Goal: Task Accomplishment & Management: Use online tool/utility

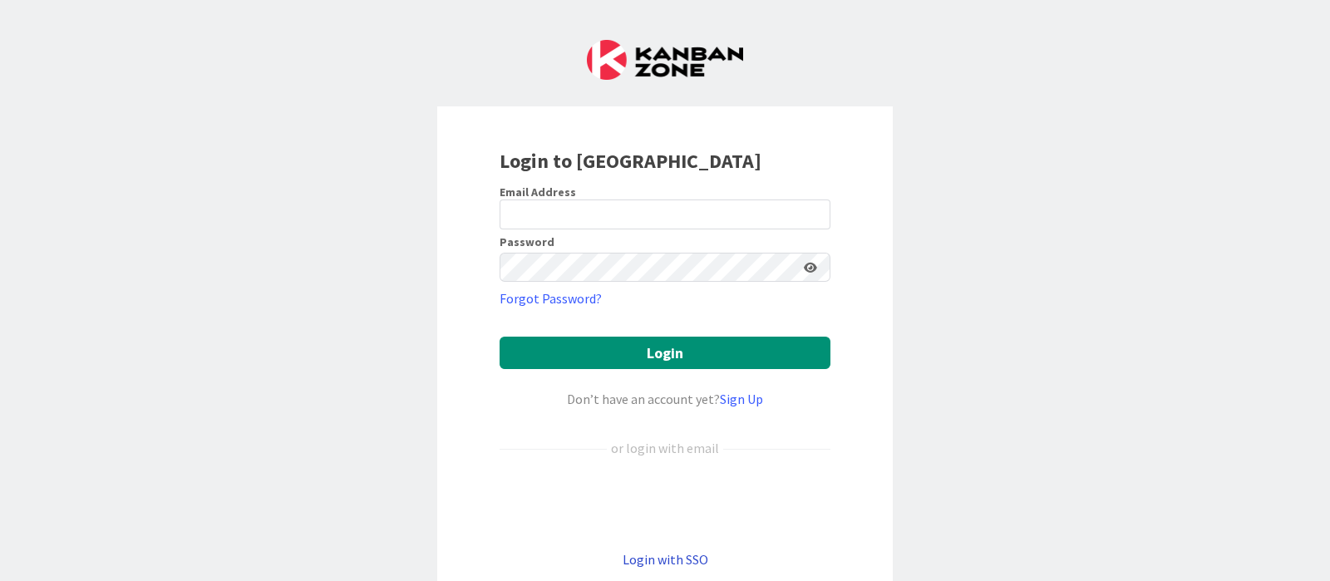
click at [665, 563] on link "Login with SSO" at bounding box center [666, 559] width 86 height 17
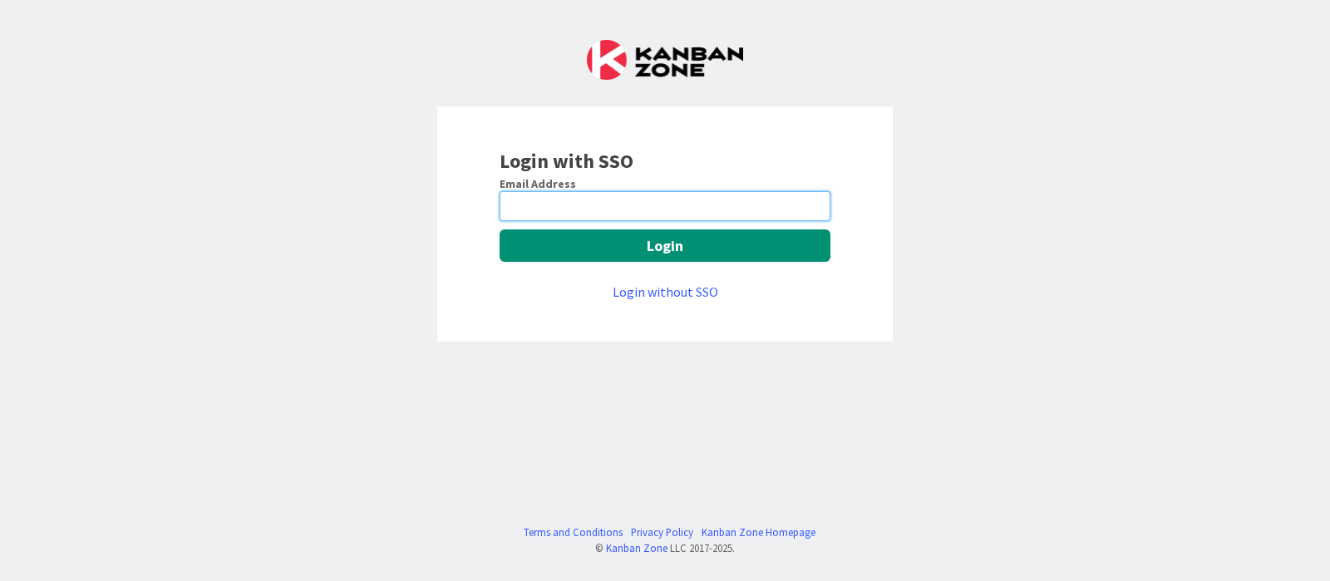
click at [659, 210] on input "email" at bounding box center [665, 206] width 331 height 30
type input "devanshi.jora@mrcglobal.com"
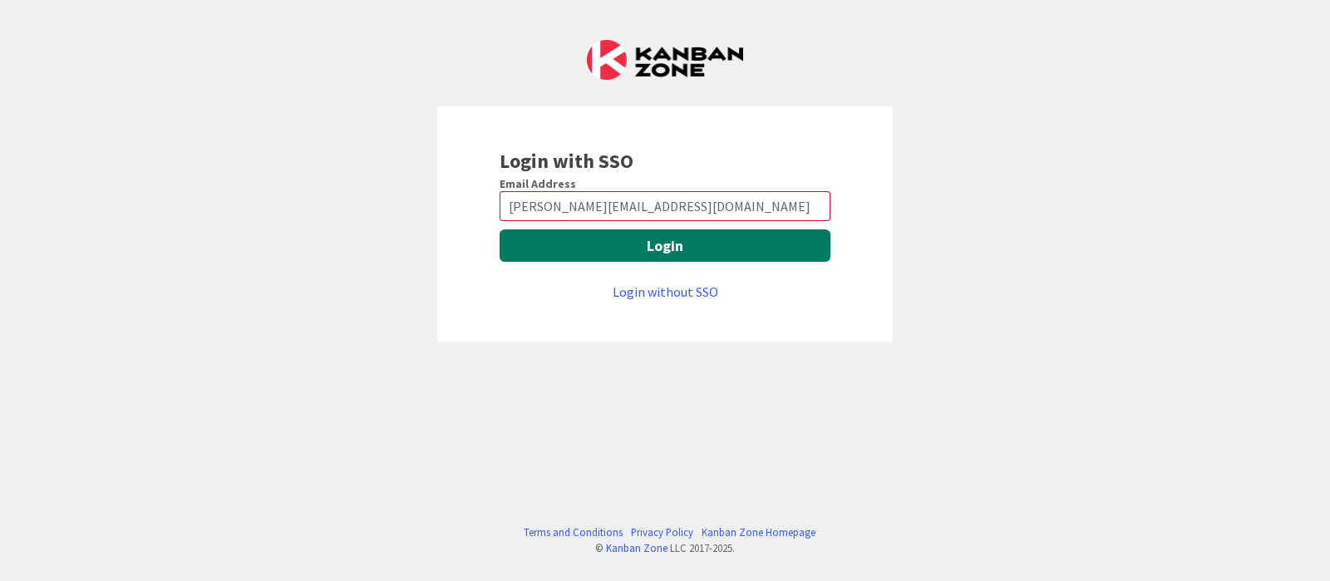
click at [669, 255] on button "Login" at bounding box center [665, 246] width 331 height 32
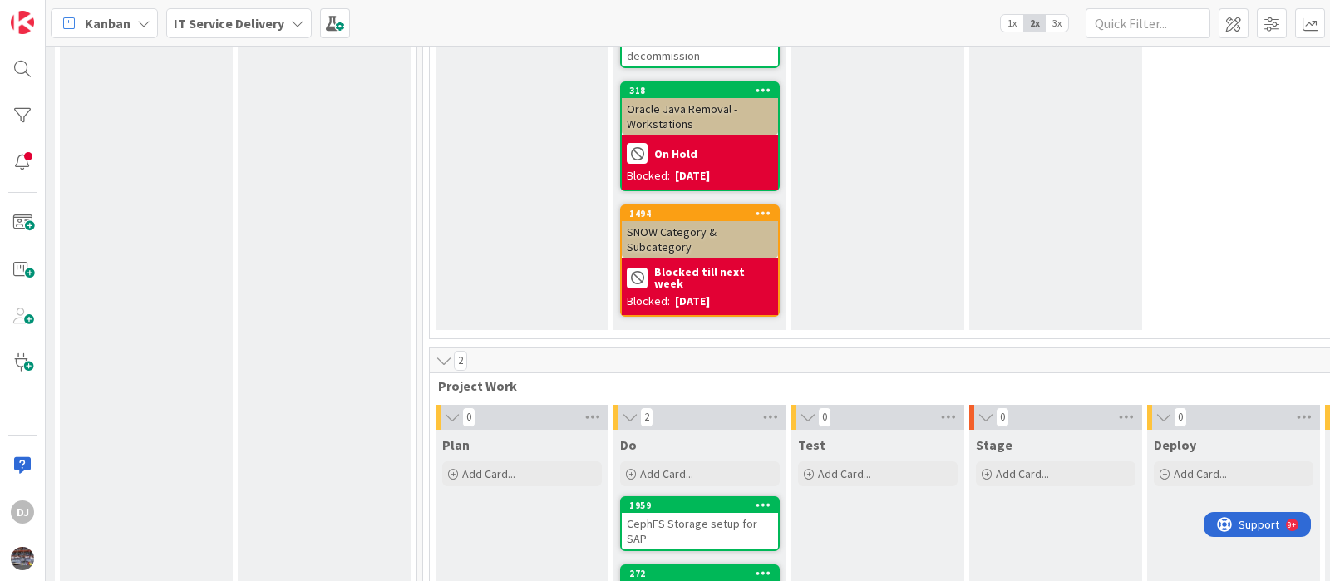
scroll to position [3846, 532]
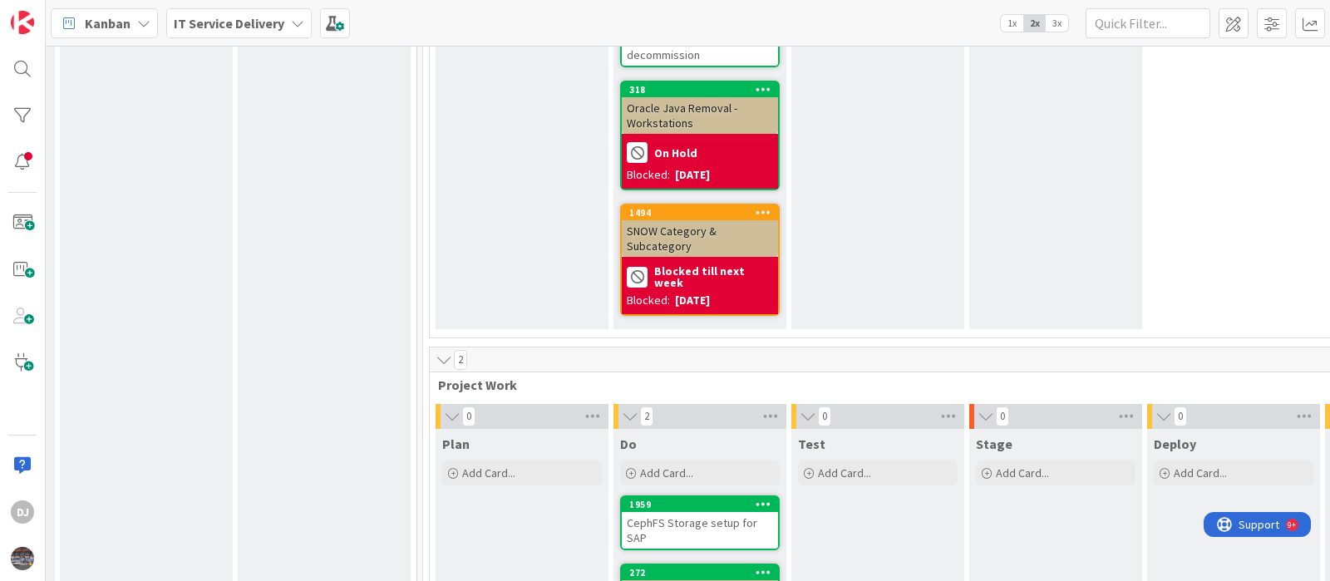
click at [703, 220] on div "SNOW Category & Subcategory" at bounding box center [700, 238] width 156 height 37
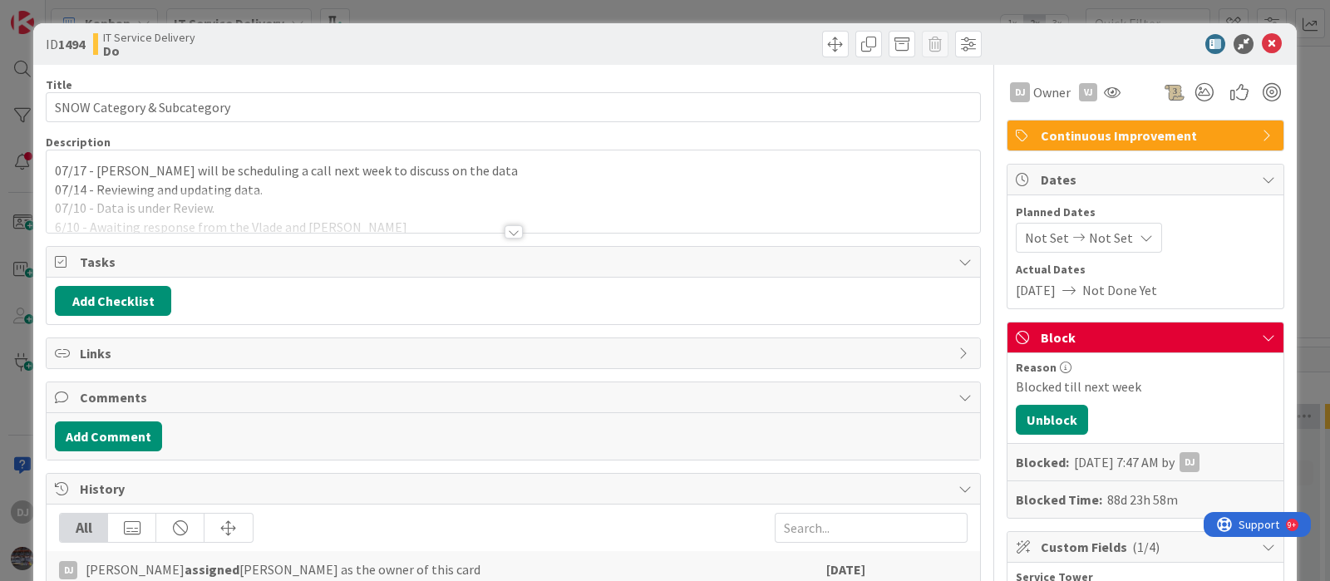
click at [644, 7] on div "ID 1494 IT Service Delivery Do Title 27 / 128 SNOW Category & Subcategory Descr…" at bounding box center [665, 290] width 1330 height 581
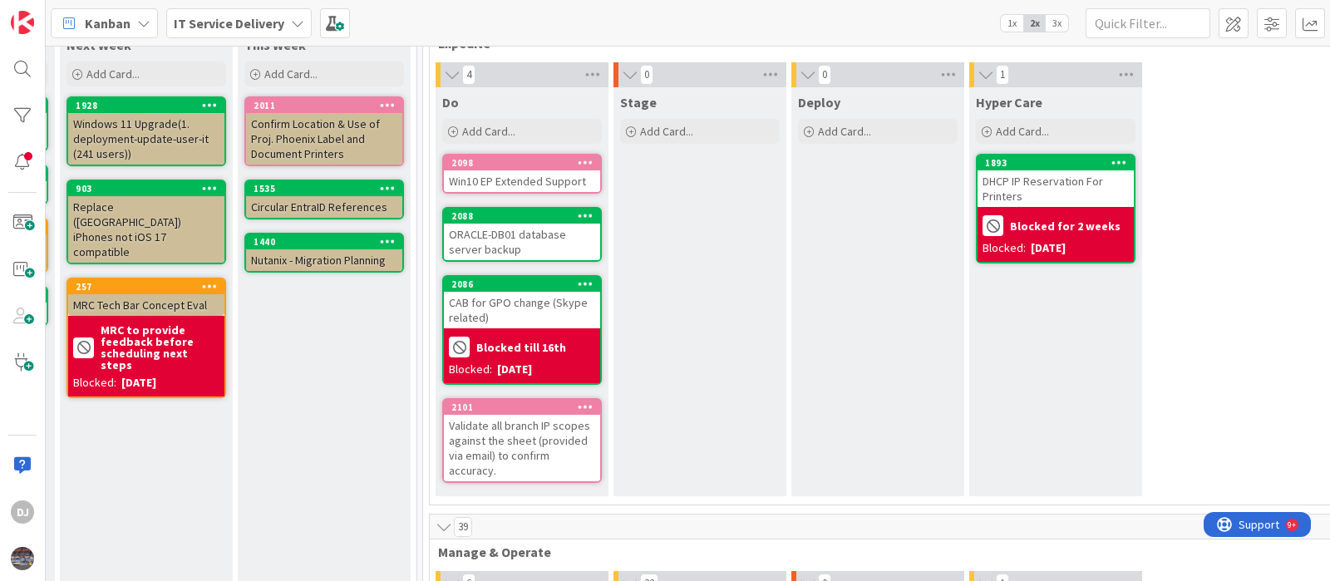
scroll to position [0, 532]
